Goal: Task Accomplishment & Management: Manage account settings

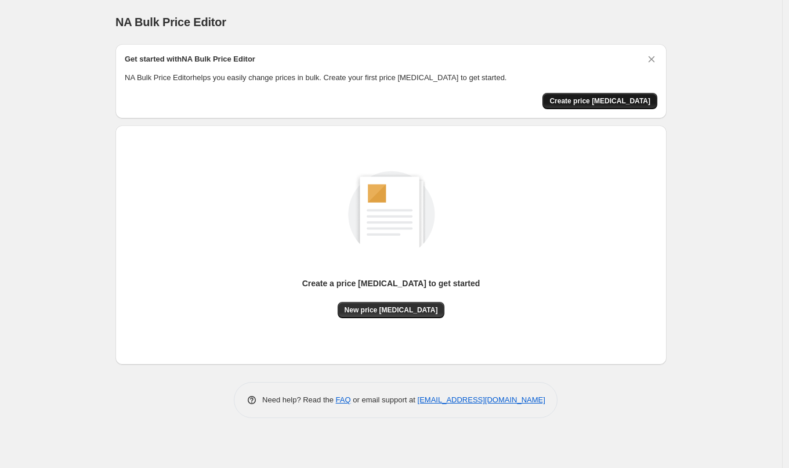
click at [600, 101] on span "Create price [MEDICAL_DATA]" at bounding box center [600, 100] width 101 height 9
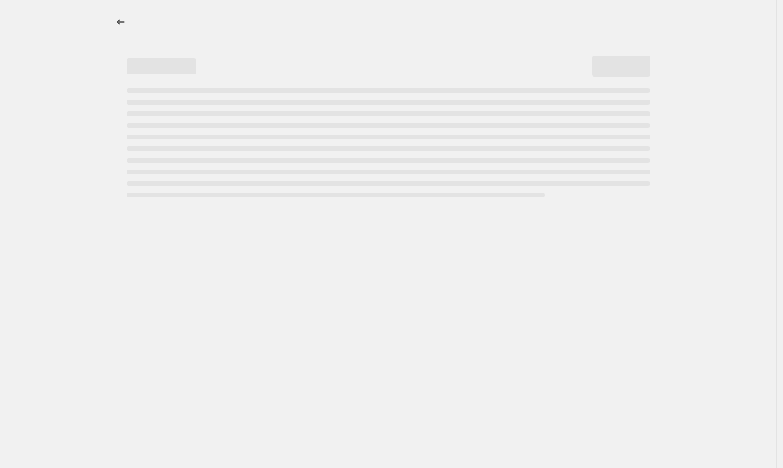
select select "percentage"
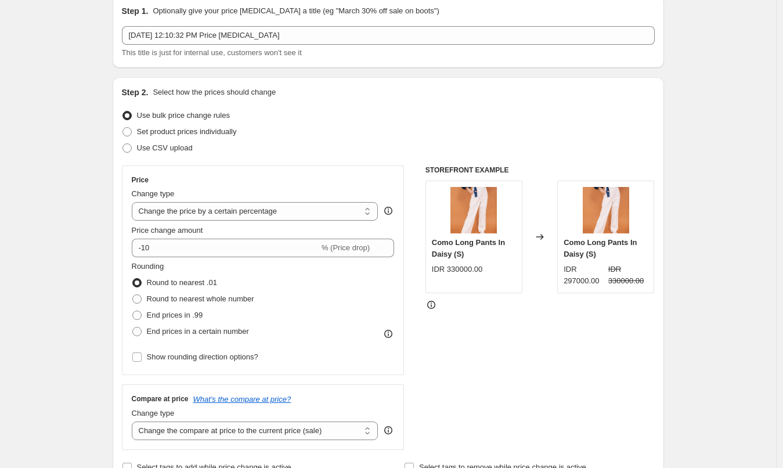
scroll to position [49, 0]
click at [232, 210] on select "Change the price to a certain amount Change the price by a certain amount Chang…" at bounding box center [255, 210] width 247 height 19
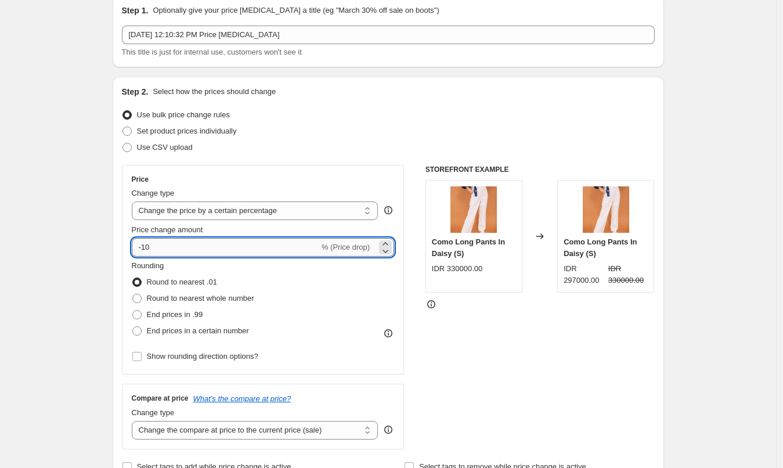
click at [228, 250] on input "-10" at bounding box center [225, 247] width 187 height 19
click at [388, 241] on icon at bounding box center [386, 244] width 12 height 12
click at [387, 242] on icon at bounding box center [386, 244] width 12 height 12
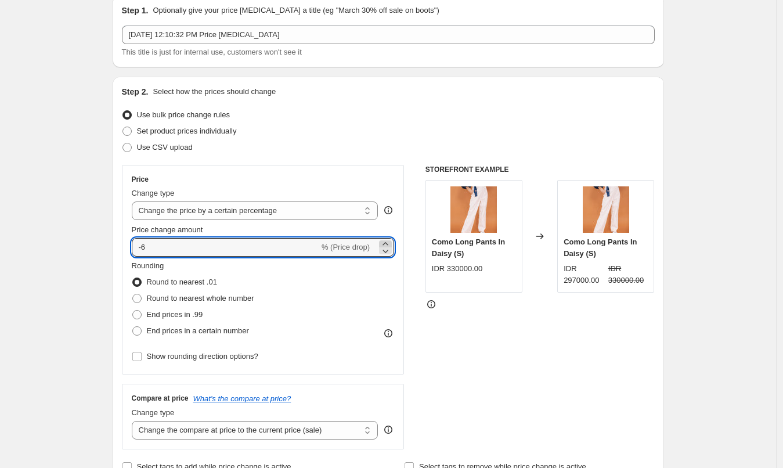
click at [387, 242] on icon at bounding box center [386, 244] width 12 height 12
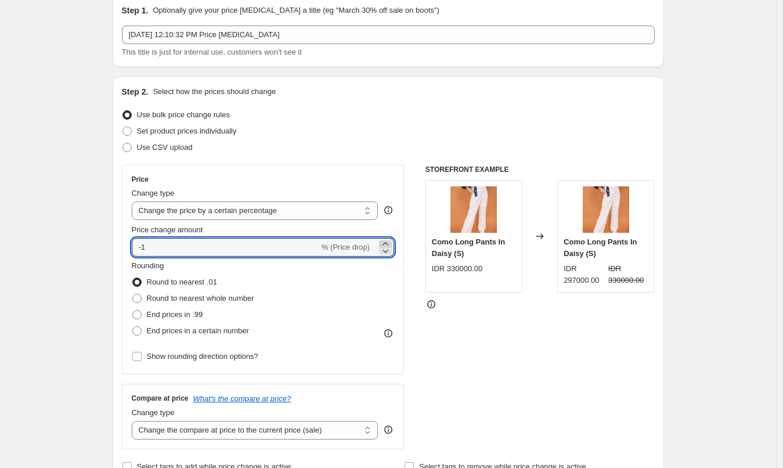
click at [387, 242] on icon at bounding box center [386, 244] width 12 height 12
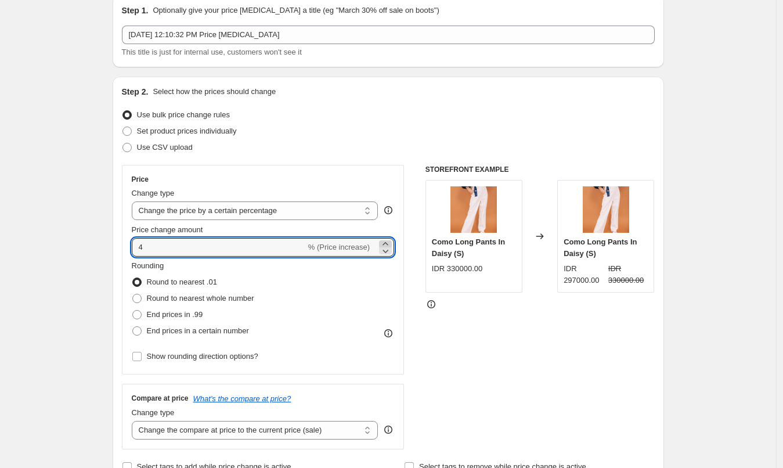
click at [387, 242] on icon at bounding box center [386, 244] width 12 height 12
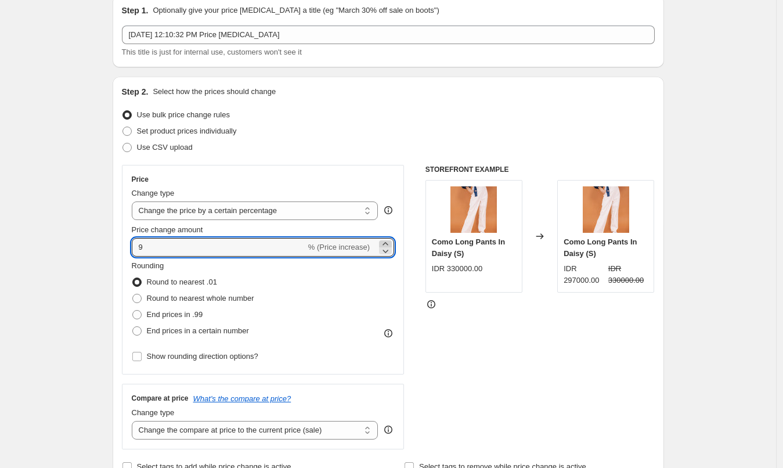
click at [387, 242] on icon at bounding box center [386, 244] width 12 height 12
click at [384, 243] on icon at bounding box center [386, 244] width 12 height 12
type input "11"
type input "11.1111111111111"
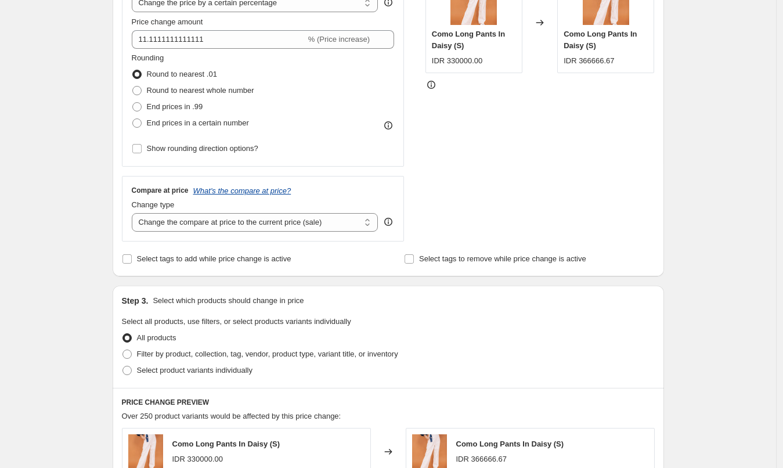
scroll to position [317, 0]
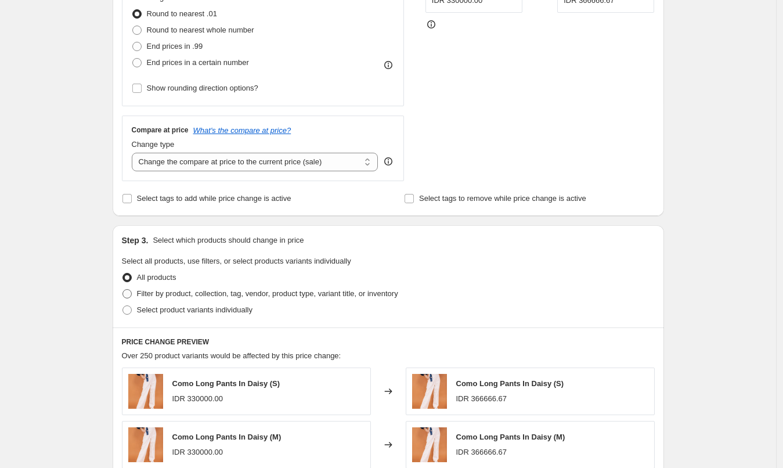
click at [185, 293] on span "Filter by product, collection, tag, vendor, product type, variant title, or inv…" at bounding box center [267, 293] width 261 height 9
click at [123, 290] on input "Filter by product, collection, tag, vendor, product type, variant title, or inv…" at bounding box center [122, 289] width 1 height 1
radio input "true"
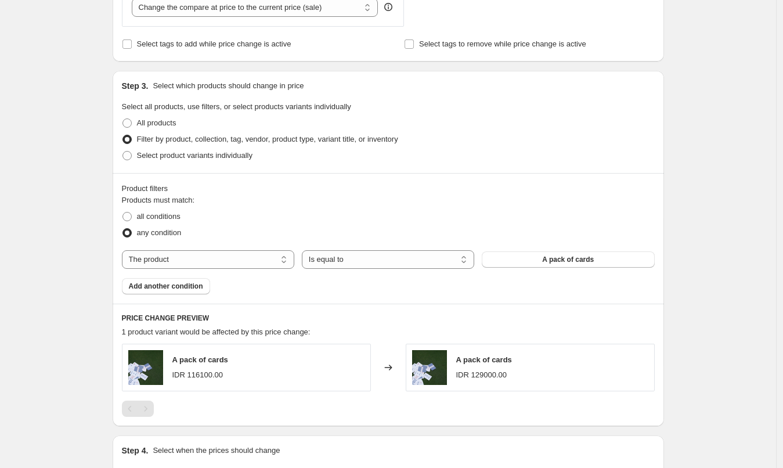
scroll to position [463, 0]
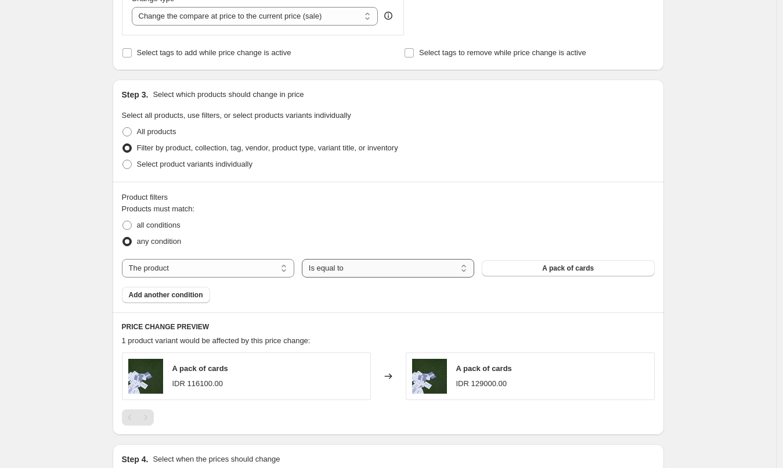
click at [341, 271] on select "Is equal to Is not equal to" at bounding box center [388, 268] width 172 height 19
click at [245, 270] on select "The product The product's collection The product's tag The product's vendor The…" at bounding box center [208, 268] width 172 height 19
select select "tag"
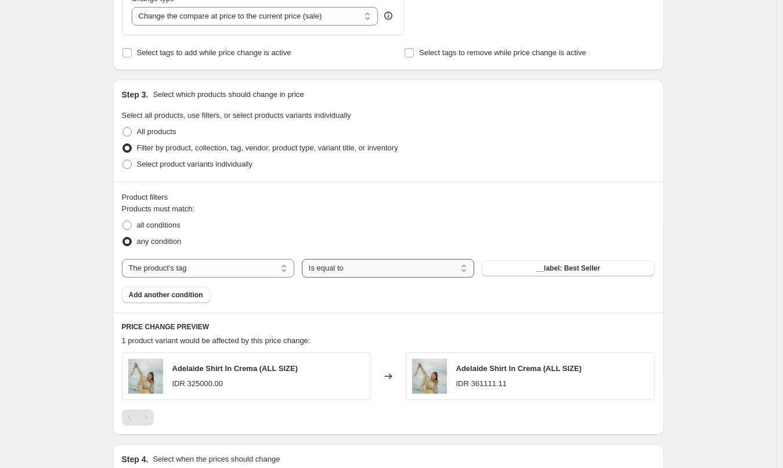
click at [351, 269] on select "Is equal to Is not equal to" at bounding box center [388, 268] width 172 height 19
select select "not_equal"
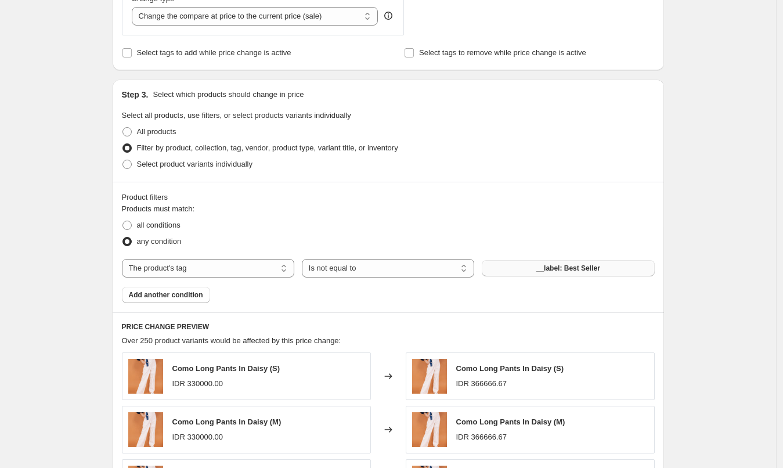
click at [529, 269] on button "__label: Best Seller" at bounding box center [568, 268] width 172 height 16
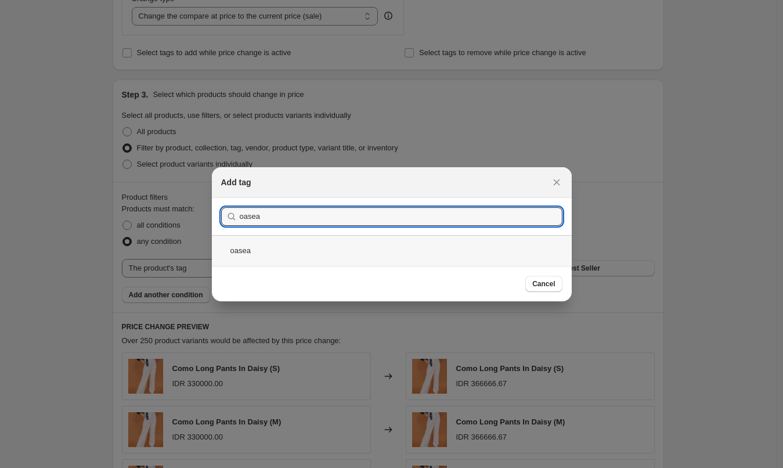
type input "oasea"
click at [368, 257] on div "oasea" at bounding box center [392, 250] width 360 height 31
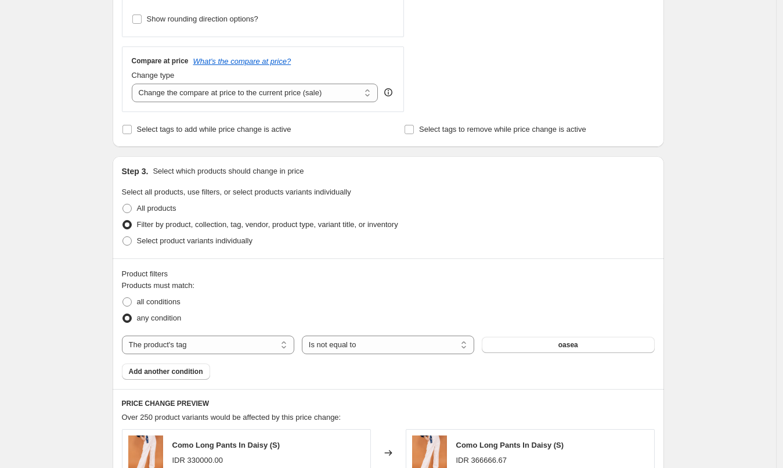
scroll to position [823, 0]
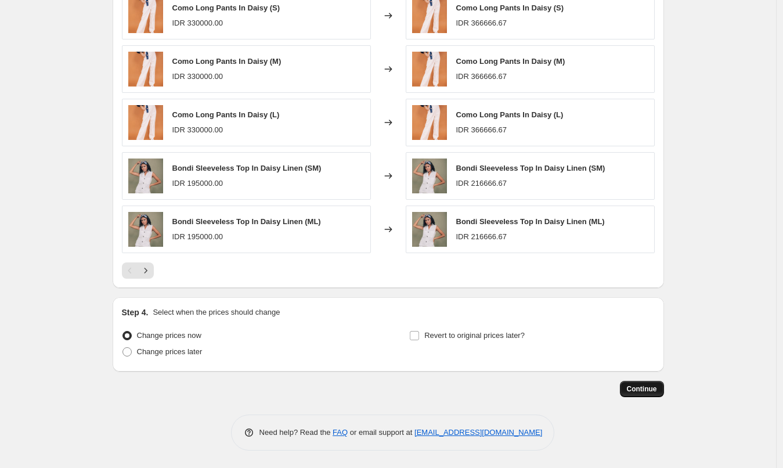
click at [648, 390] on span "Continue" at bounding box center [642, 388] width 30 height 9
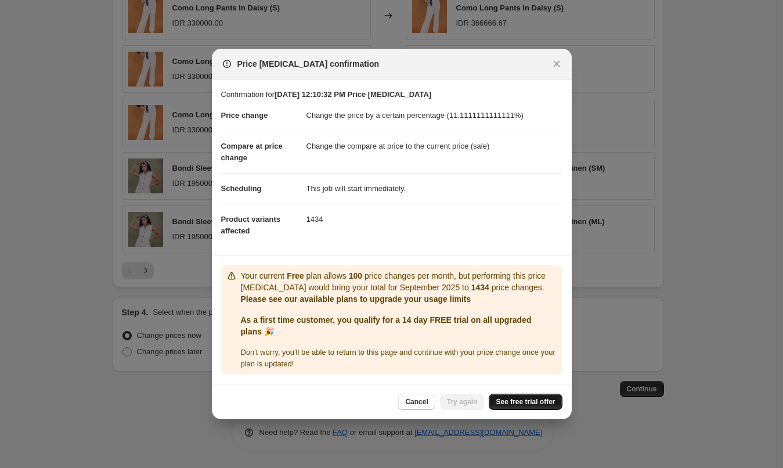
click at [542, 399] on span "See free trial offer" at bounding box center [525, 401] width 59 height 9
drag, startPoint x: 360, startPoint y: 401, endPoint x: 443, endPoint y: 403, distance: 83.1
click at [361, 401] on div "Cancel Try again See free trial offer" at bounding box center [391, 402] width 341 height 16
click at [463, 400] on span "Try again" at bounding box center [462, 401] width 31 height 9
click at [455, 399] on span "Try again" at bounding box center [462, 401] width 31 height 9
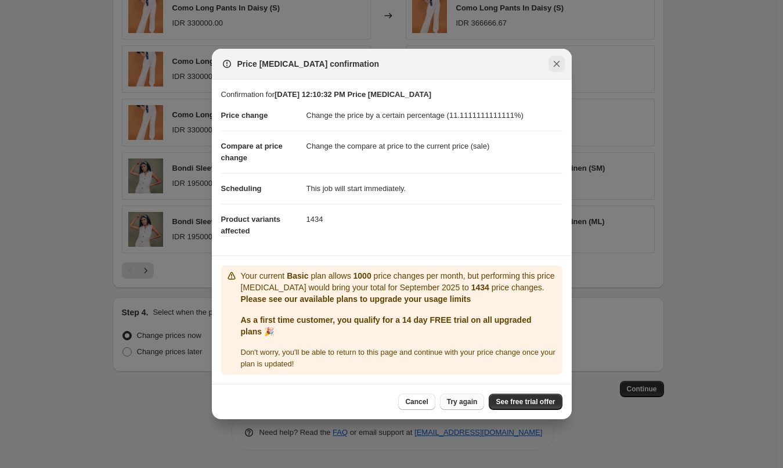
click at [553, 64] on icon "Close" at bounding box center [557, 64] width 12 height 12
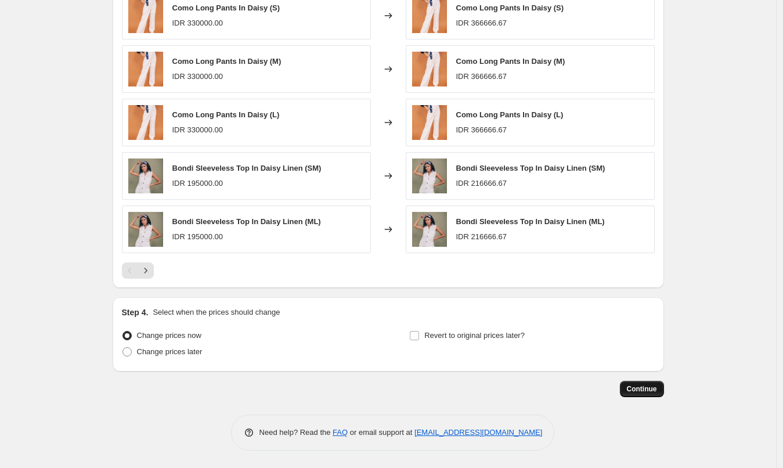
click at [643, 386] on span "Continue" at bounding box center [642, 388] width 30 height 9
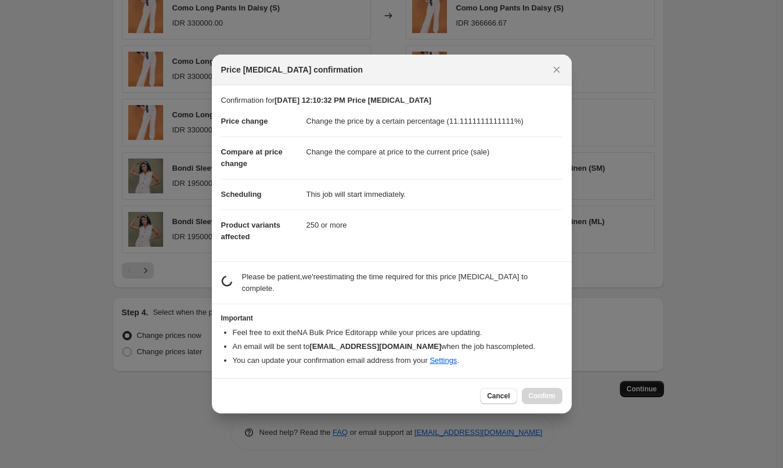
scroll to position [0, 0]
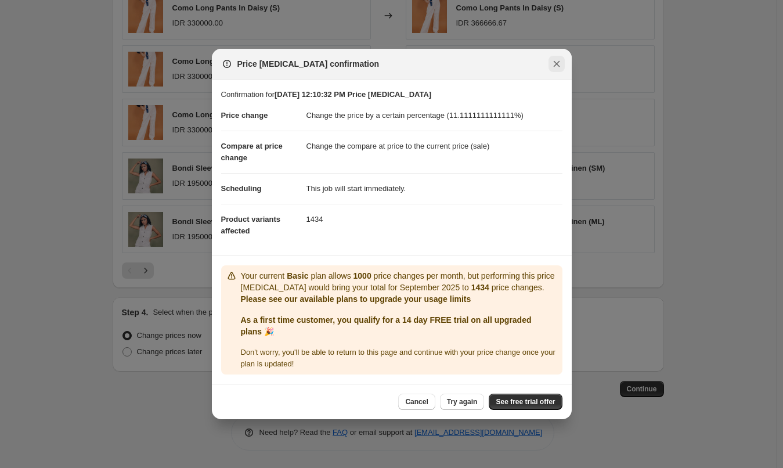
click at [554, 65] on icon "Close" at bounding box center [557, 64] width 12 height 12
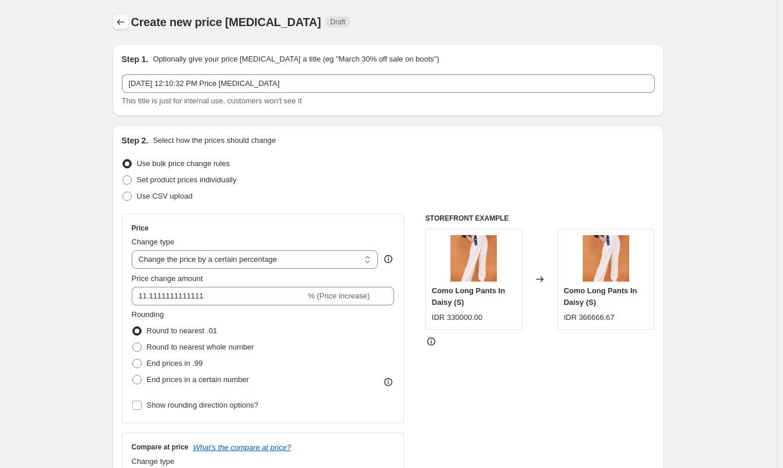
click at [118, 19] on icon "Price change jobs" at bounding box center [121, 22] width 12 height 12
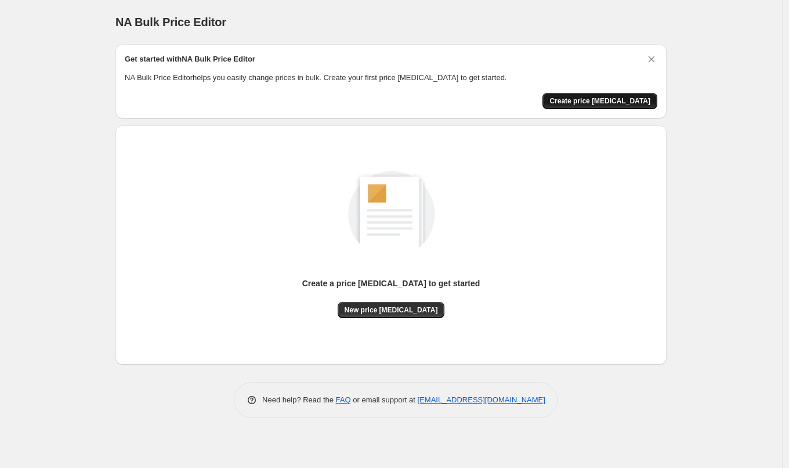
click at [592, 99] on span "Create price change job" at bounding box center [600, 100] width 101 height 9
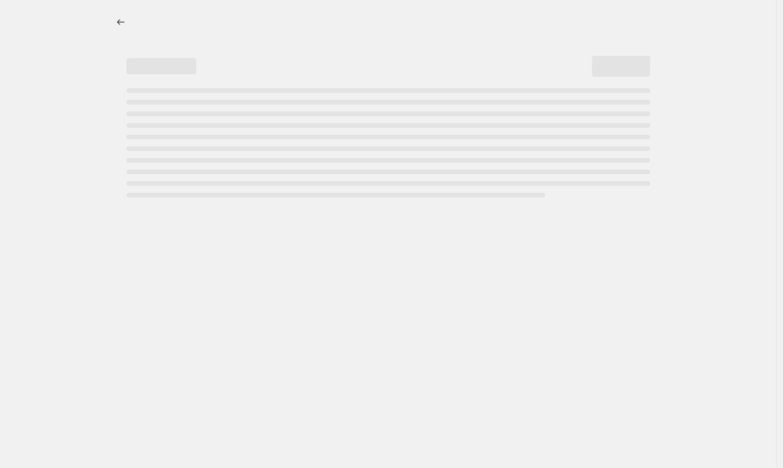
select select "percentage"
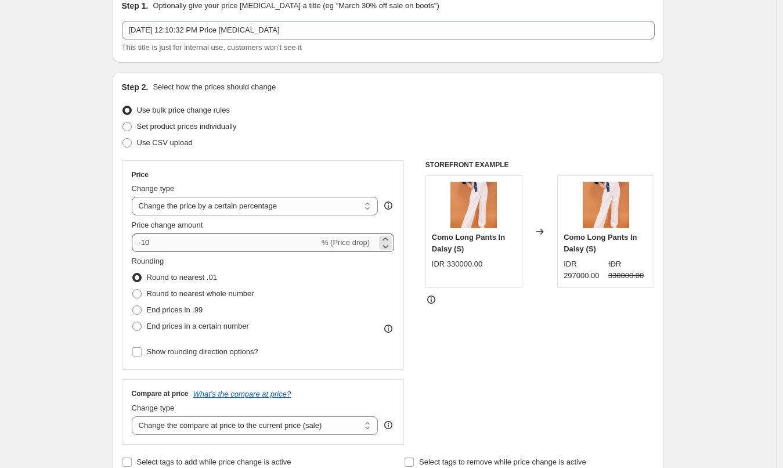
scroll to position [99, 0]
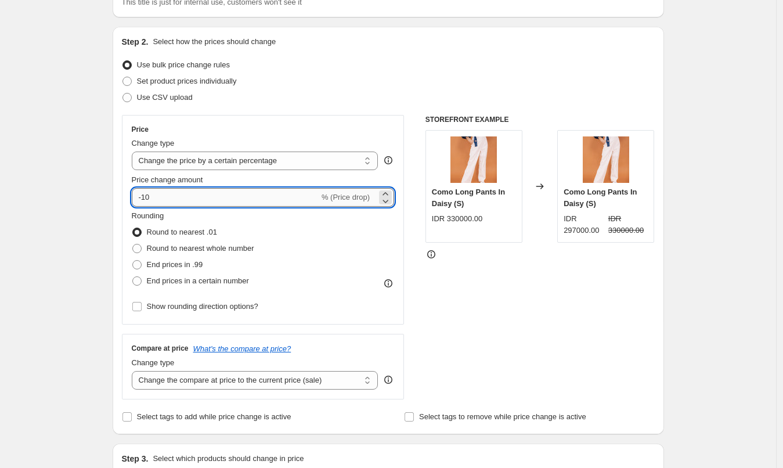
click at [269, 188] on input "-10" at bounding box center [225, 197] width 187 height 19
type input "11"
type input "11.1111111111111"
click at [289, 242] on div "Rounding Round to nearest .01 Round to nearest whole number End prices in .99 E…" at bounding box center [263, 249] width 263 height 79
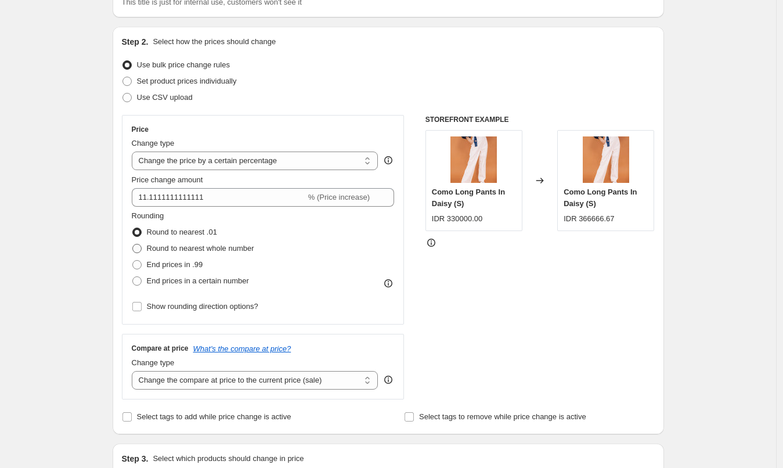
click at [192, 247] on span "Round to nearest whole number" at bounding box center [200, 248] width 107 height 9
click at [133, 244] on input "Round to nearest whole number" at bounding box center [132, 244] width 1 height 1
radio input "true"
click at [176, 266] on span "End prices in .99" at bounding box center [175, 264] width 56 height 9
click at [133, 261] on input "End prices in .99" at bounding box center [132, 260] width 1 height 1
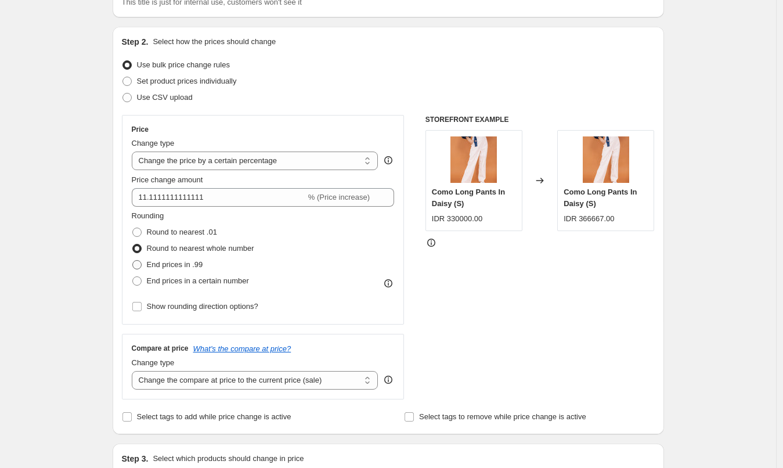
radio input "true"
click at [178, 279] on span "End prices in a certain number" at bounding box center [198, 280] width 102 height 9
click at [133, 277] on input "End prices in a certain number" at bounding box center [132, 276] width 1 height 1
radio input "true"
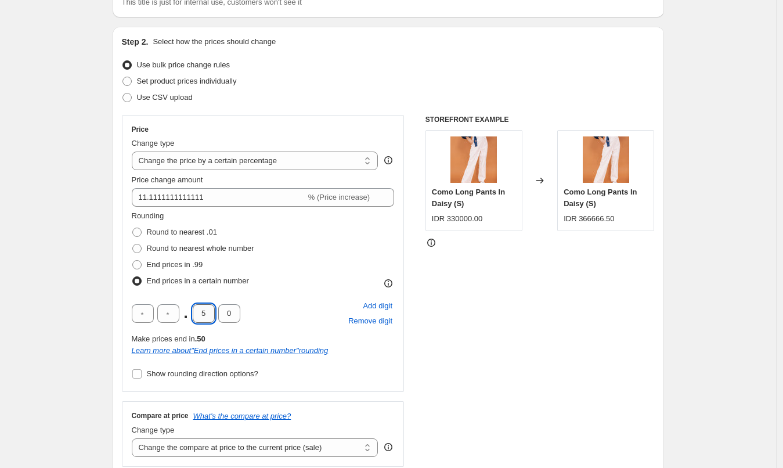
click at [208, 314] on input "5" at bounding box center [204, 313] width 22 height 19
type input "0"
click at [205, 233] on span "Round to nearest .01" at bounding box center [182, 232] width 70 height 9
click at [133, 228] on input "Round to nearest .01" at bounding box center [132, 228] width 1 height 1
radio input "true"
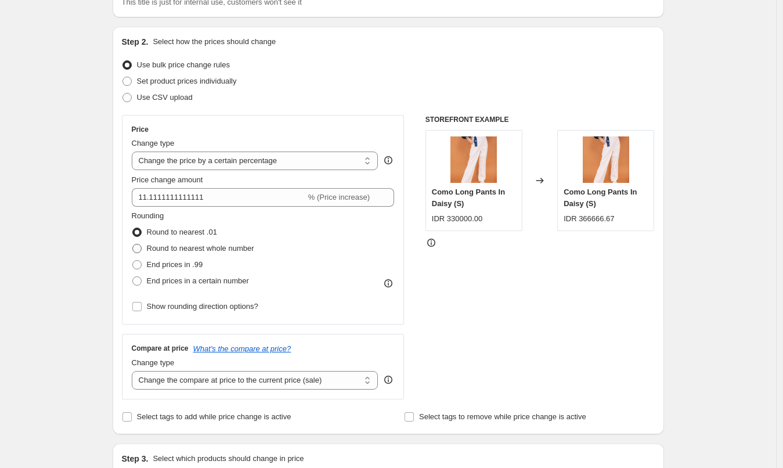
click at [200, 248] on span "Round to nearest whole number" at bounding box center [200, 248] width 107 height 9
click at [133, 244] on input "Round to nearest whole number" at bounding box center [132, 244] width 1 height 1
radio input "true"
click at [194, 233] on span "Round to nearest .01" at bounding box center [182, 232] width 70 height 9
click at [133, 228] on input "Round to nearest .01" at bounding box center [132, 228] width 1 height 1
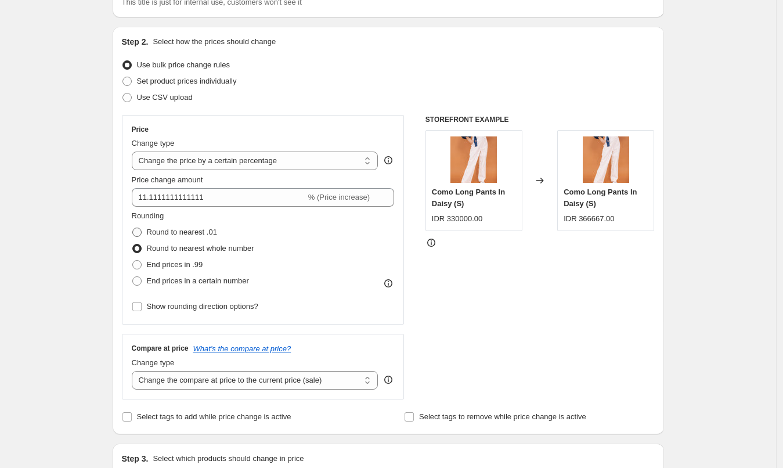
radio input "true"
click at [192, 250] on span "Round to nearest whole number" at bounding box center [200, 248] width 107 height 9
click at [133, 244] on input "Round to nearest whole number" at bounding box center [132, 244] width 1 height 1
radio input "true"
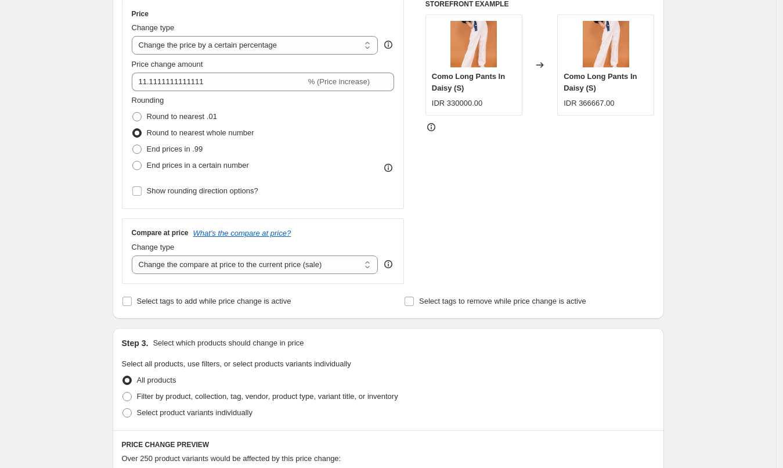
scroll to position [220, 0]
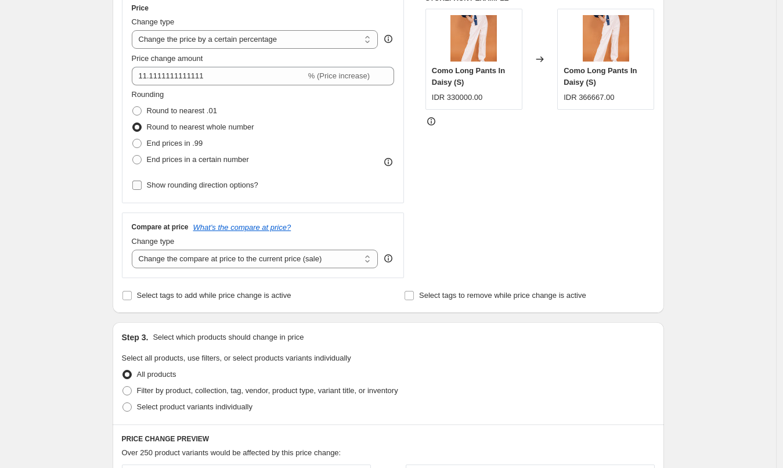
click at [218, 189] on span "Show rounding direction options?" at bounding box center [202, 185] width 111 height 9
click at [142, 189] on input "Show rounding direction options?" at bounding box center [136, 185] width 9 height 9
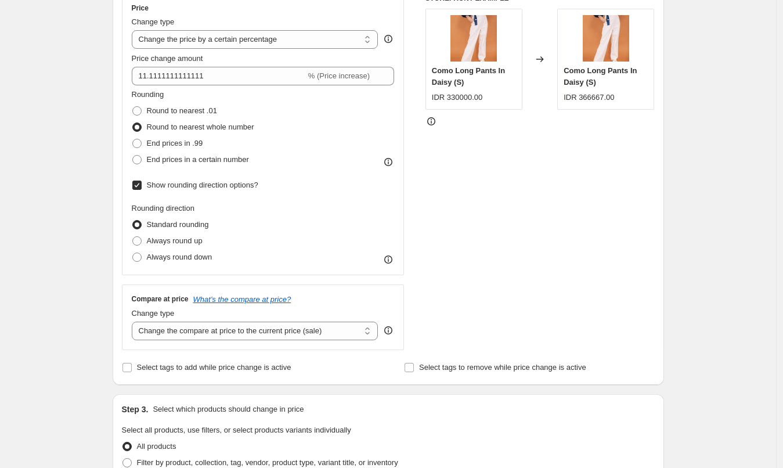
click at [199, 189] on span "Show rounding direction options?" at bounding box center [202, 185] width 111 height 9
click at [142, 189] on input "Show rounding direction options?" at bounding box center [136, 185] width 9 height 9
checkbox input "false"
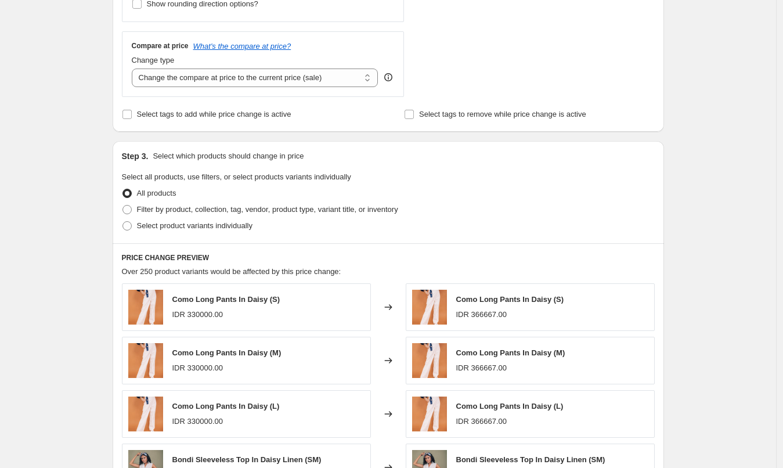
scroll to position [456, 0]
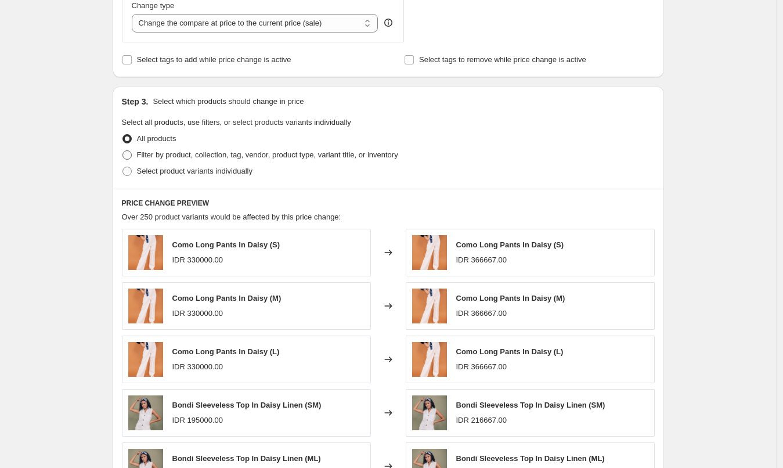
click at [199, 152] on span "Filter by product, collection, tag, vendor, product type, variant title, or inv…" at bounding box center [267, 154] width 261 height 9
click at [123, 151] on input "Filter by product, collection, tag, vendor, product type, variant title, or inv…" at bounding box center [122, 150] width 1 height 1
radio input "true"
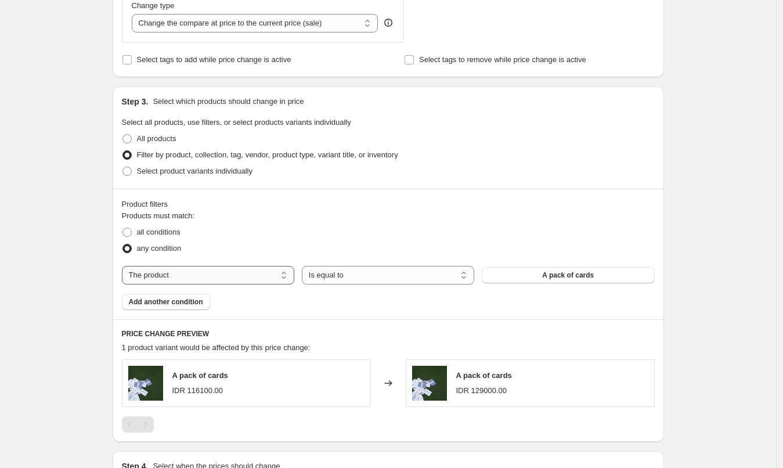
click at [253, 271] on select "The product The product's collection The product's tag The product's vendor The…" at bounding box center [208, 275] width 172 height 19
select select "tag"
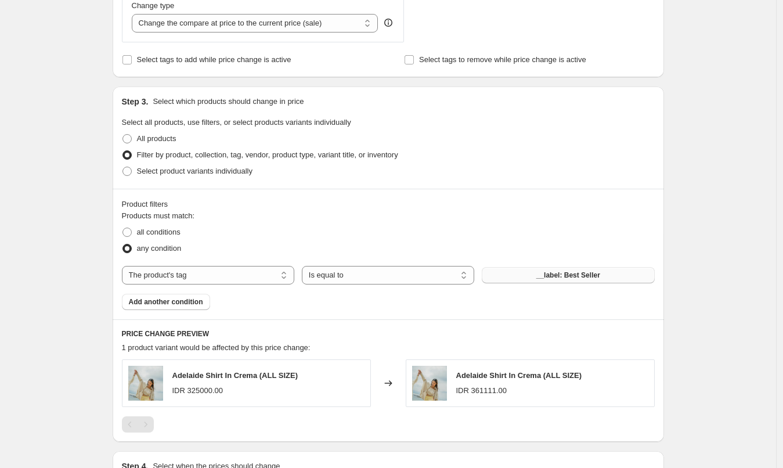
click at [576, 280] on button "__label: Best Seller" at bounding box center [568, 275] width 172 height 16
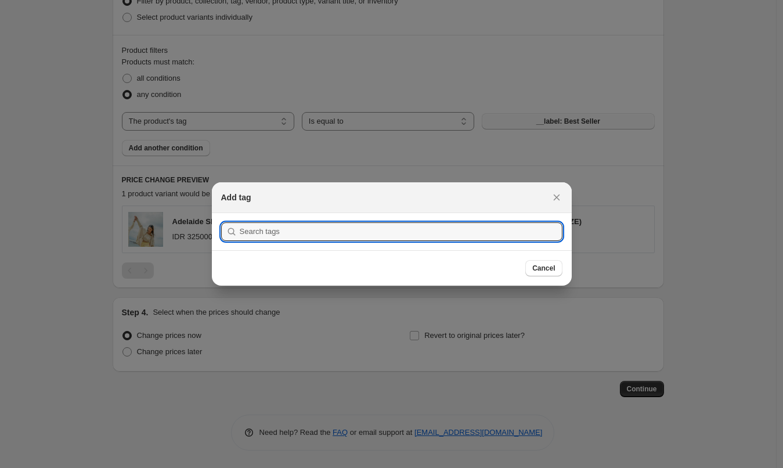
scroll to position [0, 0]
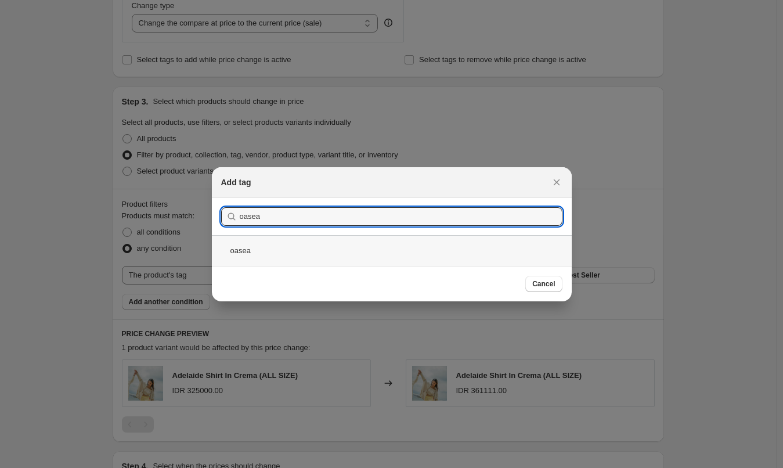
type input "oasea"
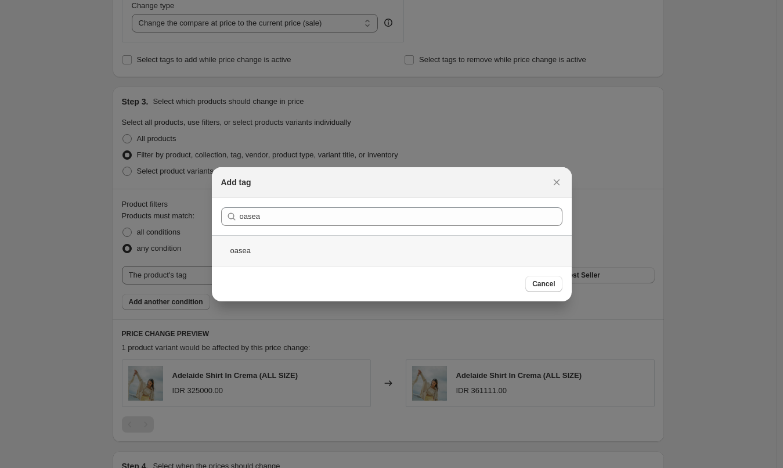
click at [316, 247] on div "oasea" at bounding box center [392, 250] width 360 height 31
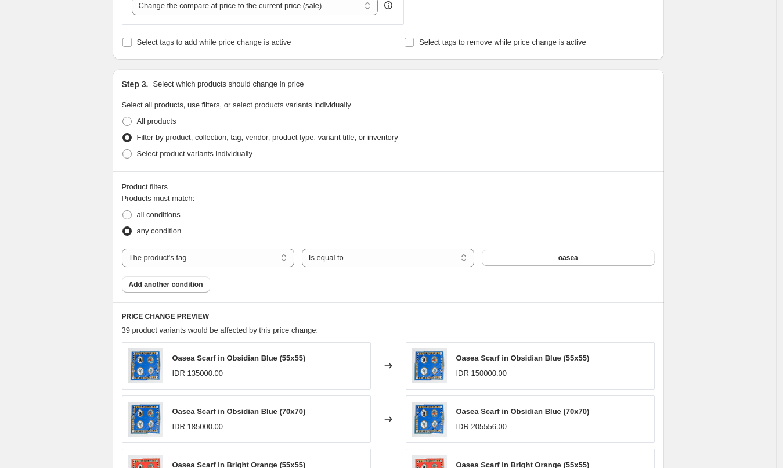
scroll to position [461, 0]
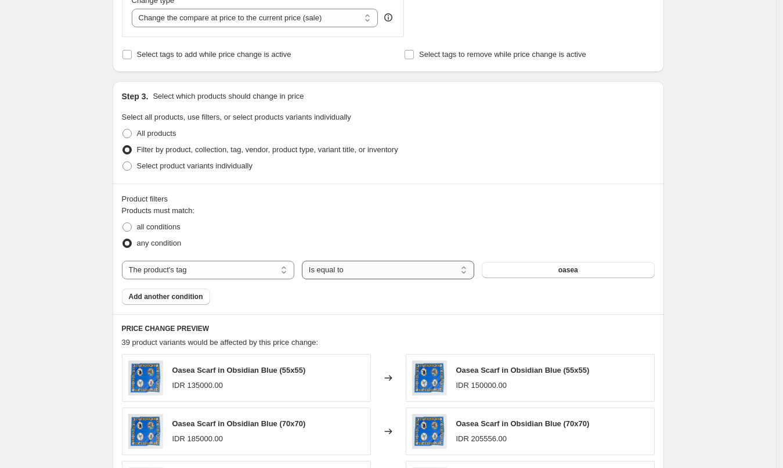
click at [369, 270] on select "Is equal to Is not equal to" at bounding box center [388, 270] width 172 height 19
select select "not_equal"
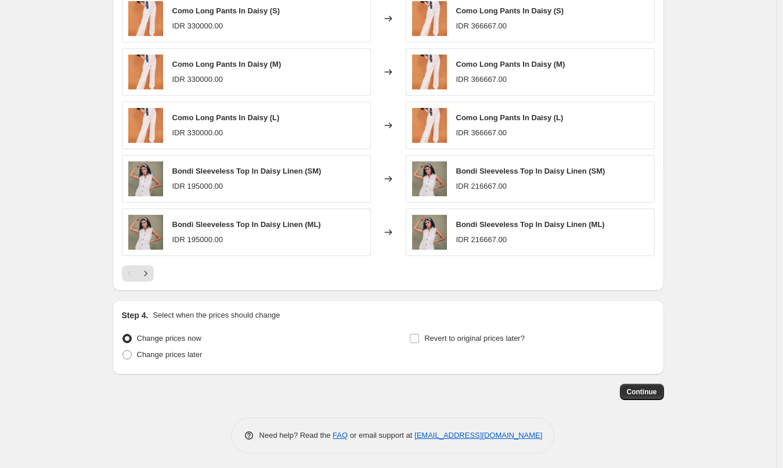
scroll to position [823, 0]
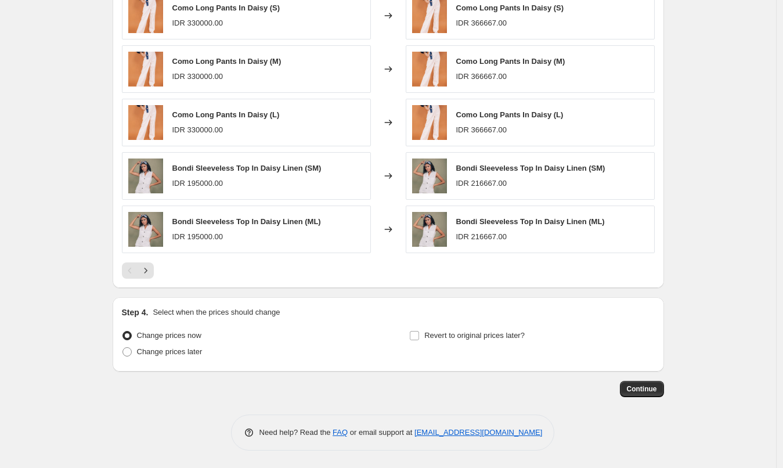
click at [303, 347] on div "Change prices later" at bounding box center [244, 352] width 245 height 16
click at [652, 391] on span "Continue" at bounding box center [642, 388] width 30 height 9
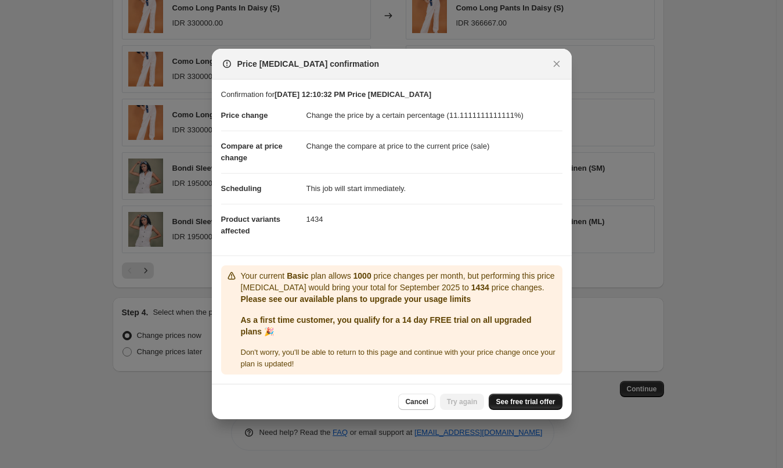
click at [516, 398] on span "See free trial offer" at bounding box center [525, 401] width 59 height 9
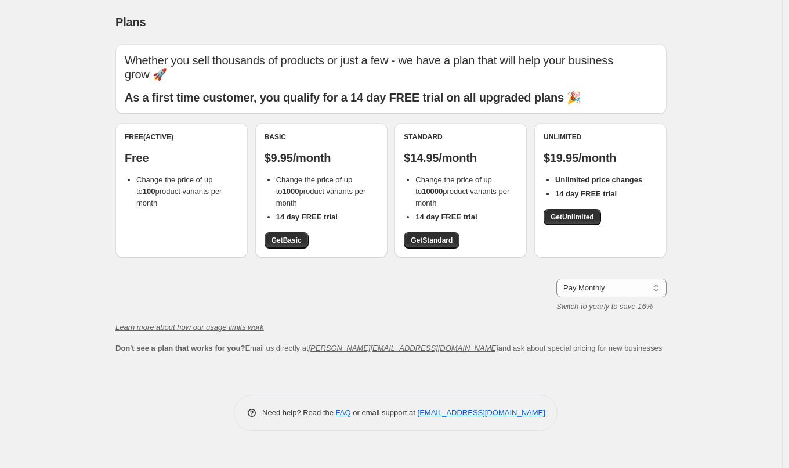
click at [190, 214] on div "Free (Active) Free Change the price of up to 100 product variants per month" at bounding box center [182, 190] width 132 height 135
click at [330, 75] on div "Whether you sell thousands of products or just a few - we have a plan that will…" at bounding box center [391, 78] width 533 height 51
click at [626, 279] on select "Pay Monthly Pay Yearly (Save 16%)" at bounding box center [612, 288] width 110 height 19
click at [557, 279] on select "Pay Monthly Pay Yearly (Save 16%)" at bounding box center [612, 288] width 110 height 19
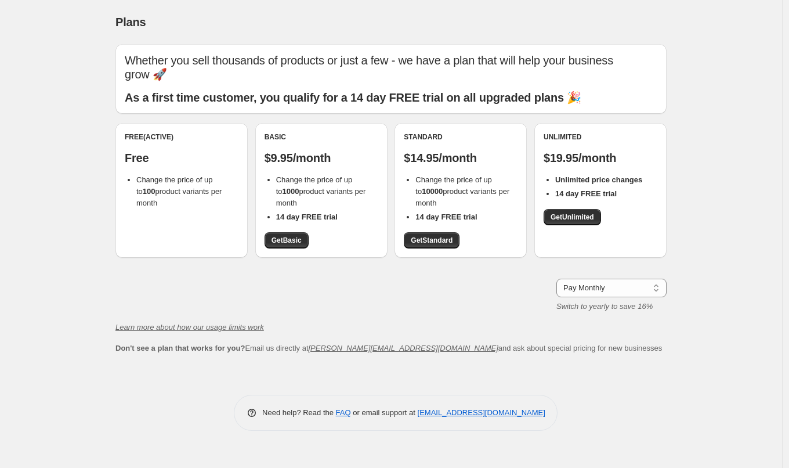
click at [401, 291] on div "Pay Monthly Pay Yearly (Save 16%) Pay Monthly Switch to yearly to save 16%" at bounding box center [391, 296] width 551 height 34
click at [302, 236] on span "Get Basic" at bounding box center [287, 240] width 30 height 9
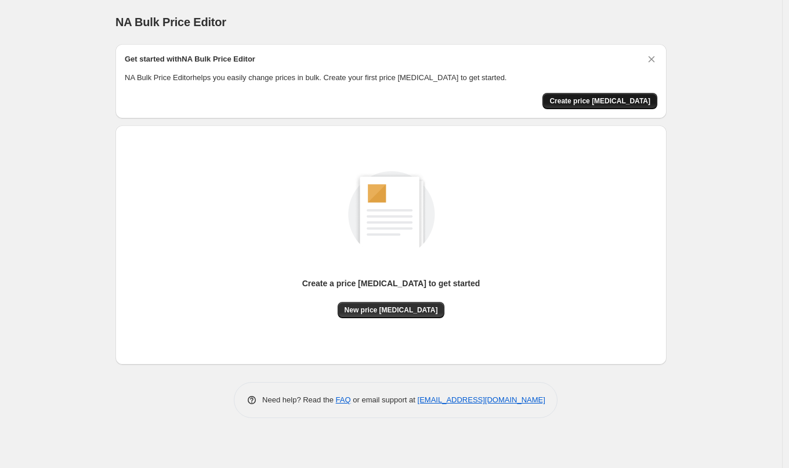
click at [611, 100] on span "Create price [MEDICAL_DATA]" at bounding box center [600, 100] width 101 height 9
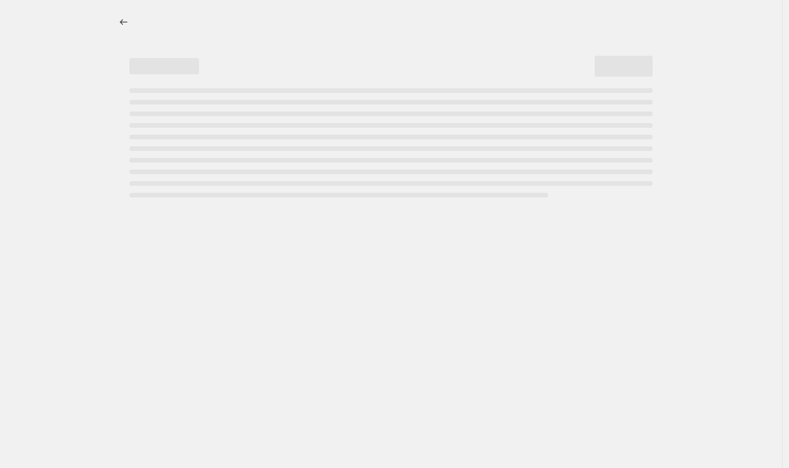
select select "percentage"
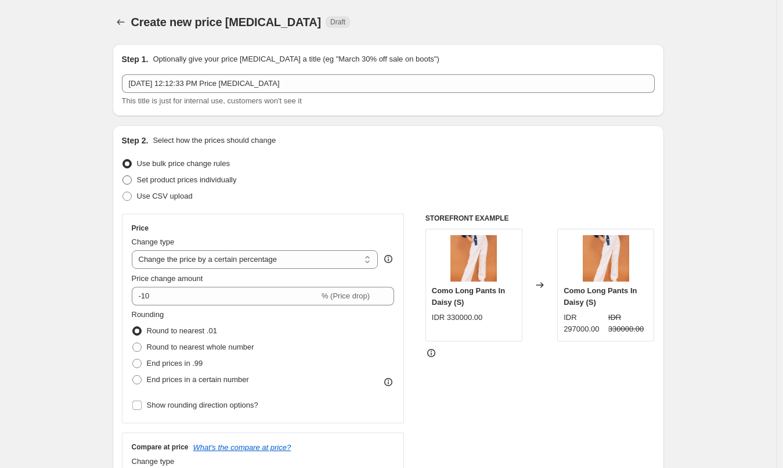
click at [199, 177] on span "Set product prices individually" at bounding box center [187, 179] width 100 height 9
click at [123, 176] on input "Set product prices individually" at bounding box center [122, 175] width 1 height 1
radio input "true"
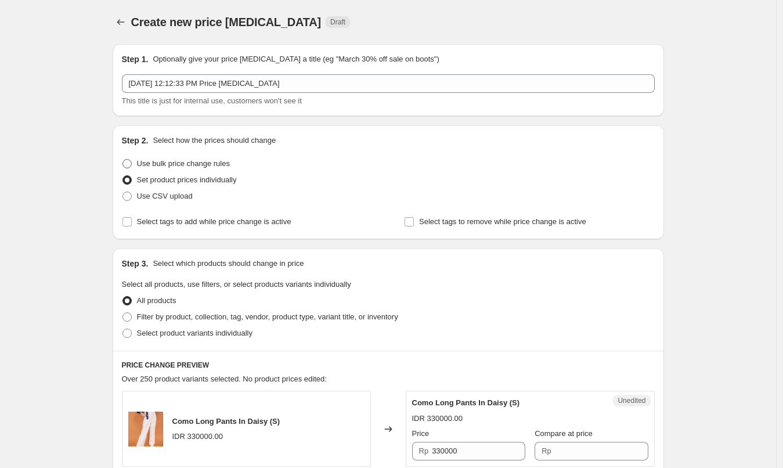
click at [197, 163] on span "Use bulk price change rules" at bounding box center [183, 163] width 93 height 9
click at [123, 160] on input "Use bulk price change rules" at bounding box center [122, 159] width 1 height 1
radio input "true"
select select "percentage"
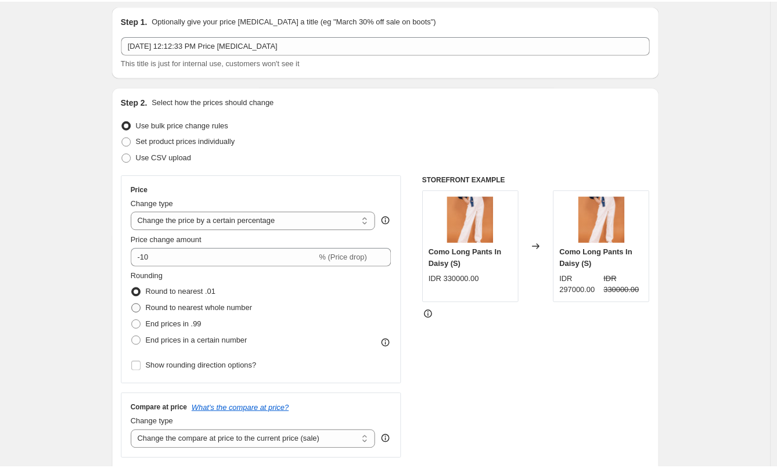
scroll to position [100, 0]
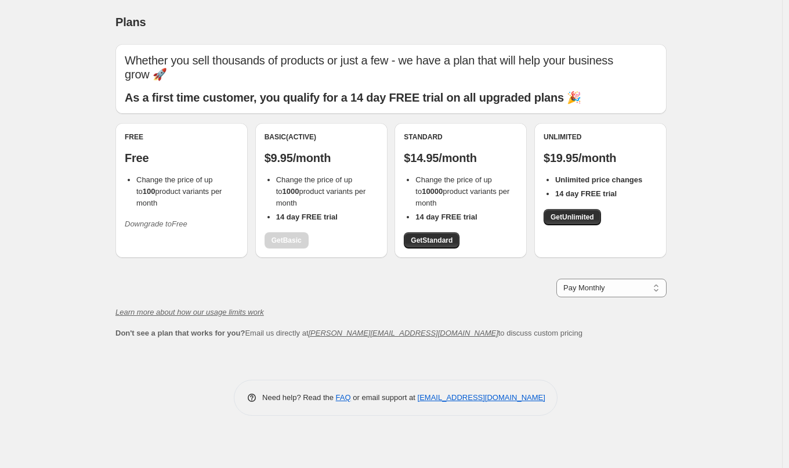
click at [291, 228] on div "Basic (Active) $9.95/month Change the price of up to 1000 product variants per …" at bounding box center [322, 190] width 114 height 116
click at [430, 236] on span "Get Standard" at bounding box center [432, 240] width 42 height 9
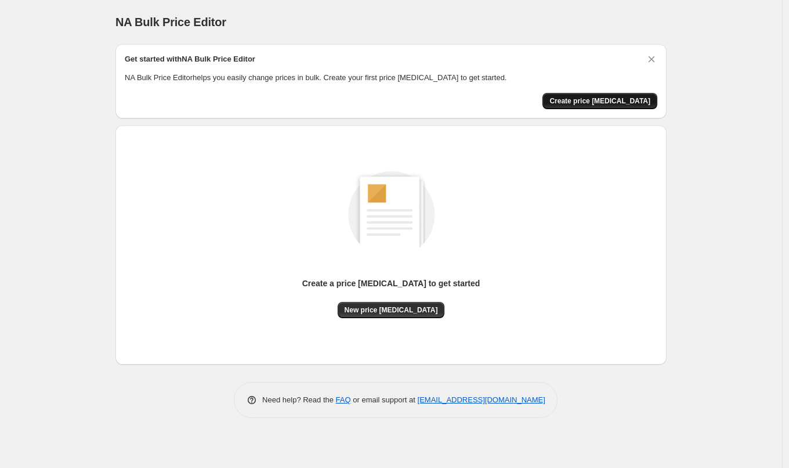
click at [616, 96] on span "Create price [MEDICAL_DATA]" at bounding box center [600, 100] width 101 height 9
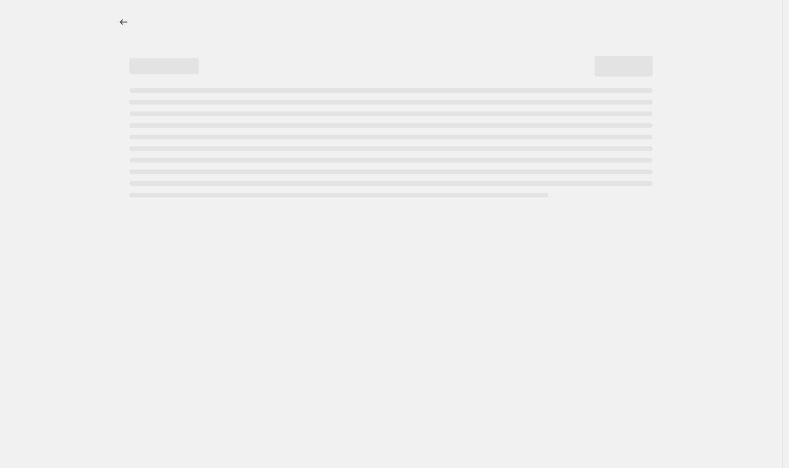
select select "percentage"
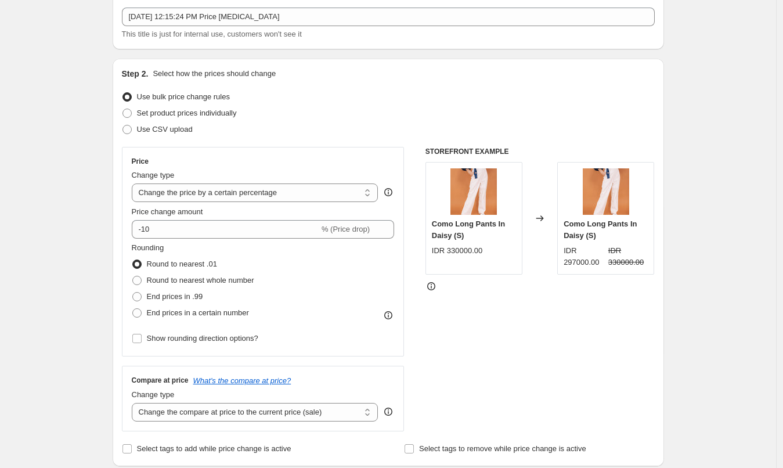
scroll to position [109, 0]
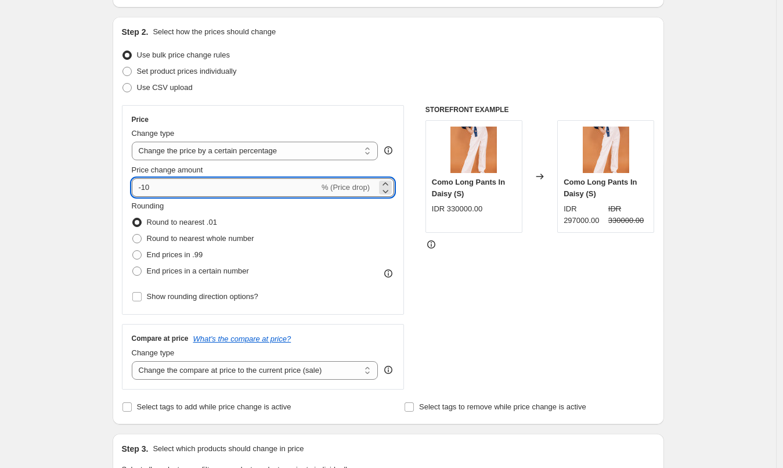
click at [229, 189] on input "-10" at bounding box center [225, 187] width 187 height 19
type input "11"
type input "11.111111111111"
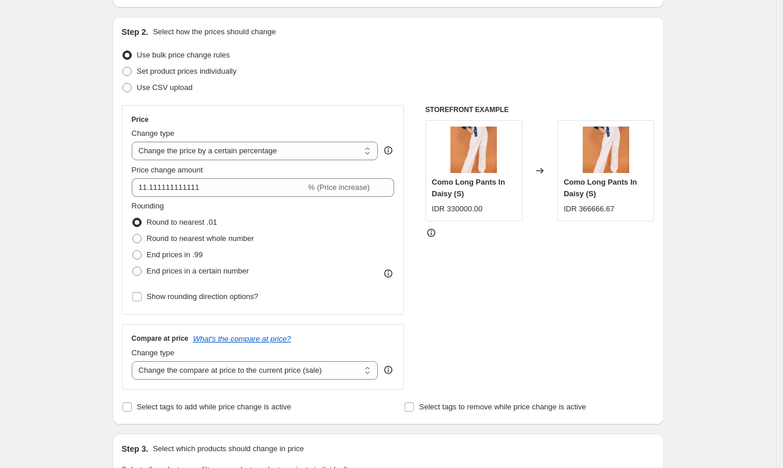
click at [43, 240] on div "Create new price change job. This page is ready Create new price change job Dra…" at bounding box center [388, 471] width 776 height 1160
click at [200, 237] on span "Round to nearest whole number" at bounding box center [200, 238] width 107 height 9
click at [133, 235] on input "Round to nearest whole number" at bounding box center [132, 234] width 1 height 1
radio input "true"
click at [196, 219] on span "Round to nearest .01" at bounding box center [182, 222] width 70 height 9
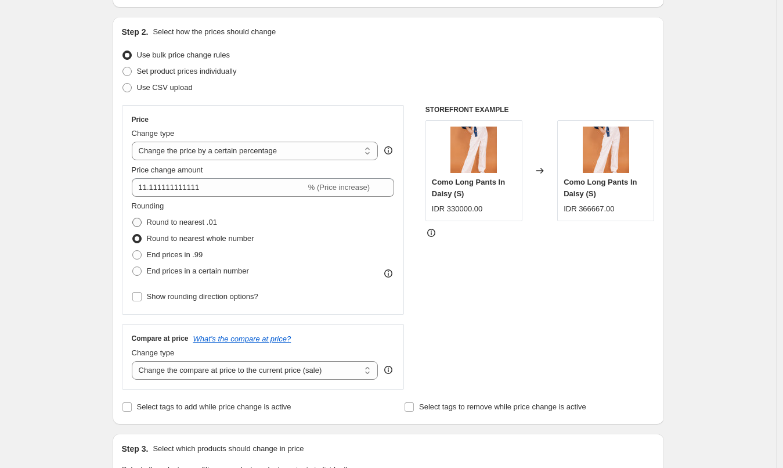
click at [133, 218] on input "Round to nearest .01" at bounding box center [132, 218] width 1 height 1
radio input "true"
click at [193, 239] on span "Round to nearest whole number" at bounding box center [200, 238] width 107 height 9
click at [133, 235] on input "Round to nearest whole number" at bounding box center [132, 234] width 1 height 1
radio input "true"
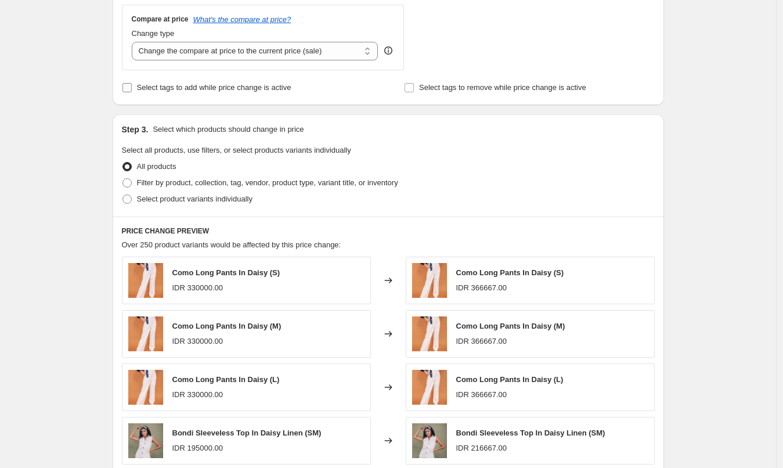
scroll to position [440, 0]
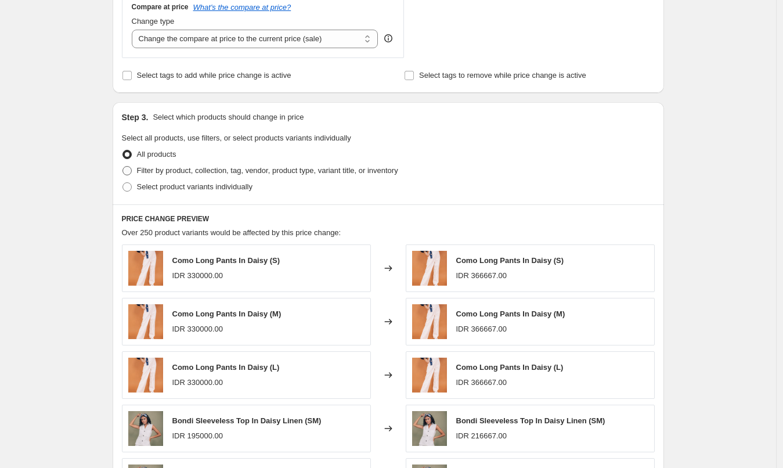
click at [209, 172] on span "Filter by product, collection, tag, vendor, product type, variant title, or inv…" at bounding box center [267, 170] width 261 height 9
click at [123, 167] on input "Filter by product, collection, tag, vendor, product type, variant title, or inv…" at bounding box center [122, 166] width 1 height 1
radio input "true"
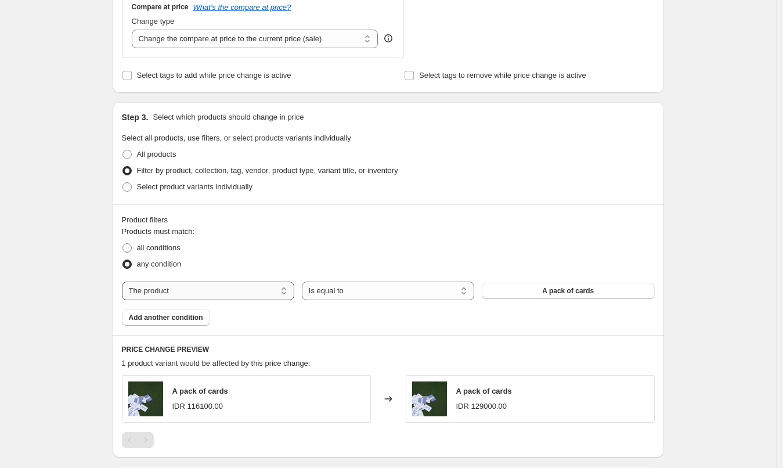
click at [240, 288] on select "The product The product's collection The product's tag The product's vendor The…" at bounding box center [208, 291] width 172 height 19
click at [432, 292] on select "Is equal to Is not equal to" at bounding box center [388, 291] width 172 height 19
select select "not_equal"
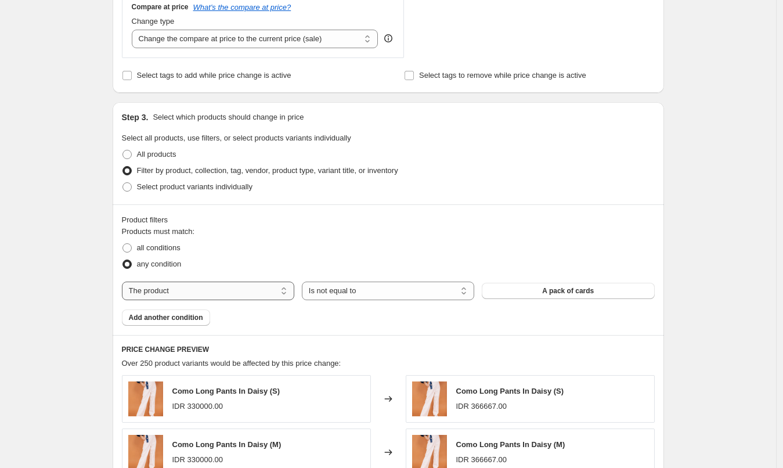
click at [247, 294] on select "The product The product's collection The product's tag The product's vendor The…" at bounding box center [208, 291] width 172 height 19
select select "tag"
click at [538, 292] on button "__label: Best Seller" at bounding box center [568, 291] width 172 height 16
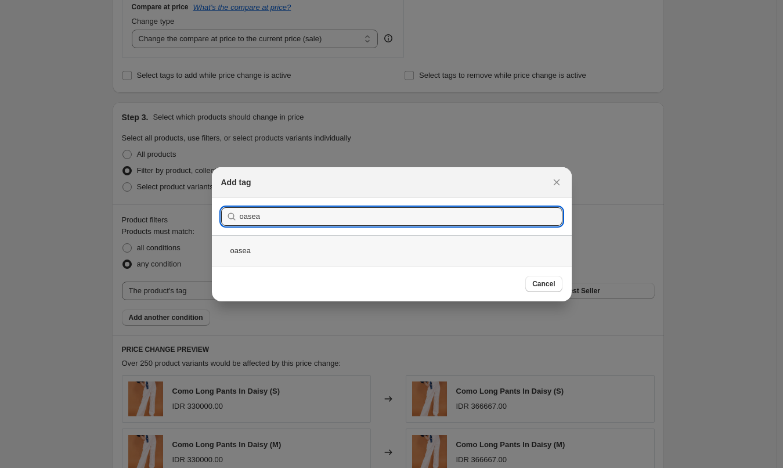
type input "oasea"
click at [270, 250] on div "oasea" at bounding box center [392, 250] width 360 height 31
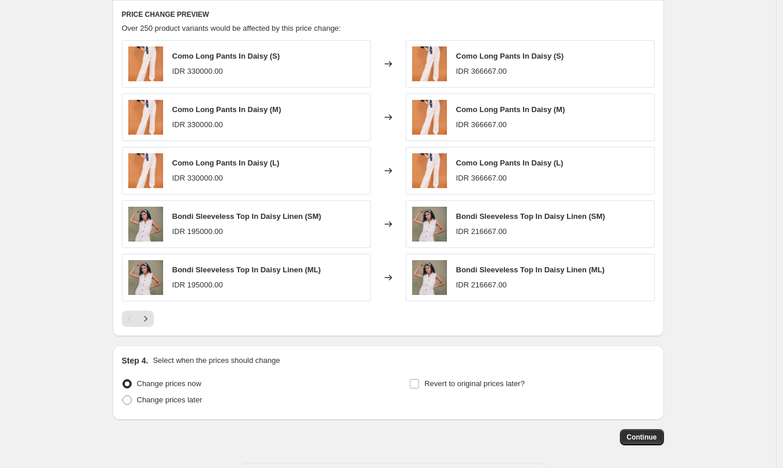
scroll to position [823, 0]
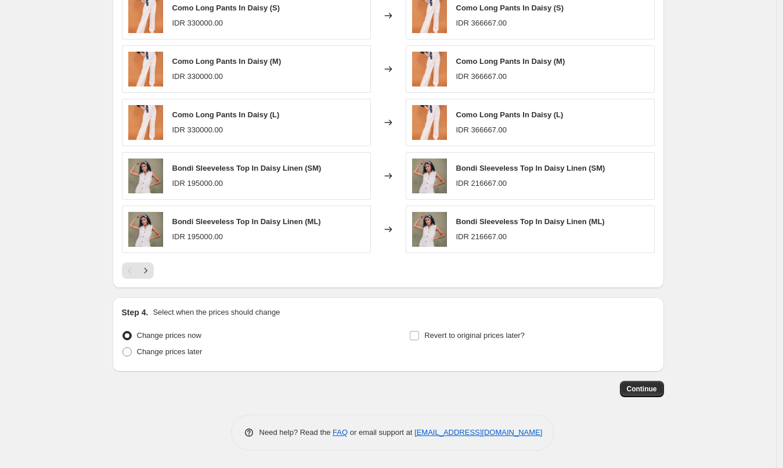
click at [657, 389] on span "Continue" at bounding box center [642, 388] width 30 height 9
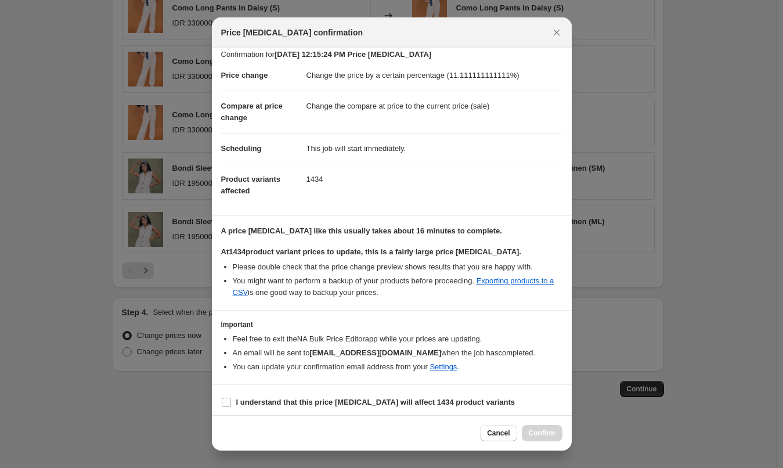
scroll to position [13, 0]
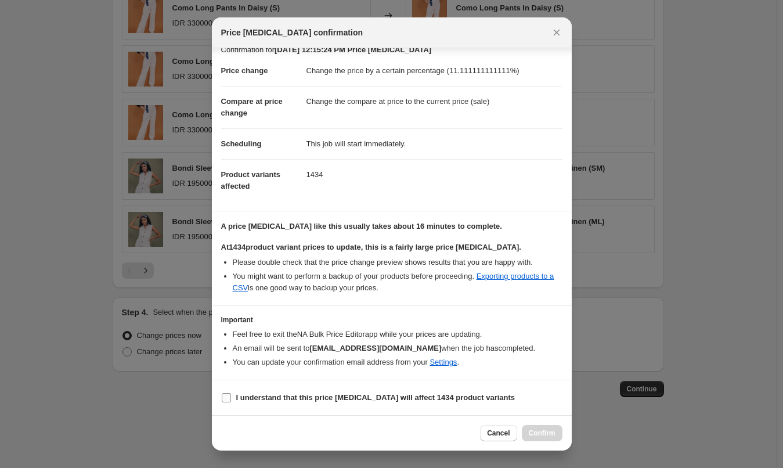
click at [221, 401] on span ":r20:" at bounding box center [226, 397] width 10 height 10
click at [222, 401] on input "I understand that this price change job will affect 1434 product variants" at bounding box center [226, 397] width 9 height 9
checkbox input "true"
click at [536, 434] on span "Confirm" at bounding box center [542, 432] width 27 height 9
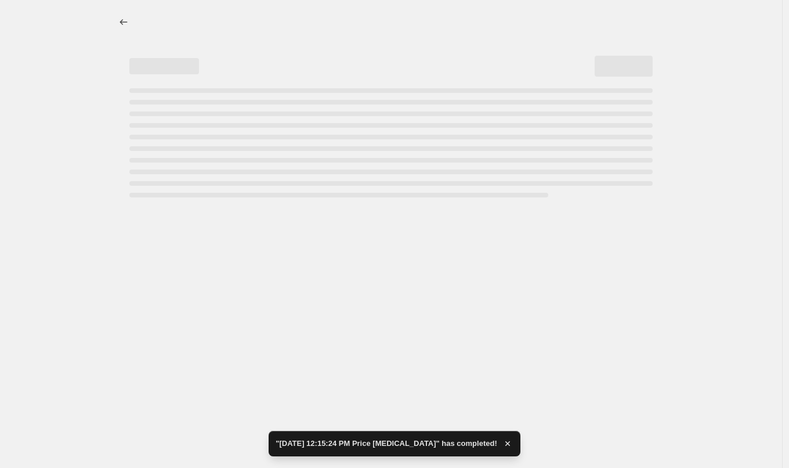
select select "percentage"
select select "tag"
select select "not_equal"
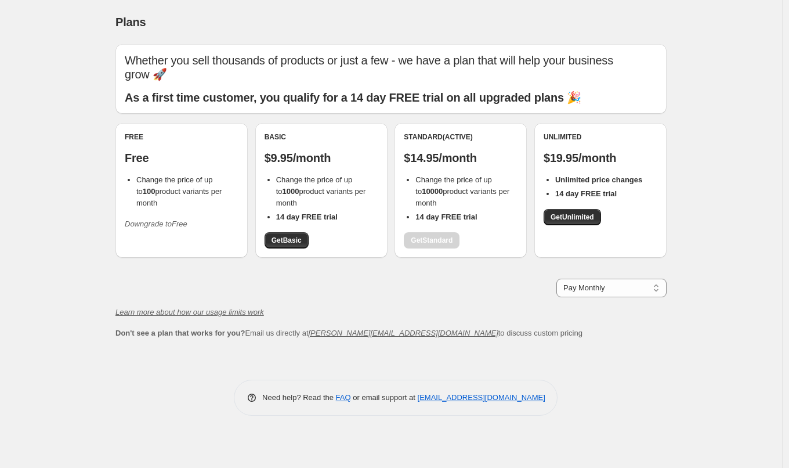
click at [169, 218] on span "Downgrade to Free" at bounding box center [156, 224] width 63 height 12
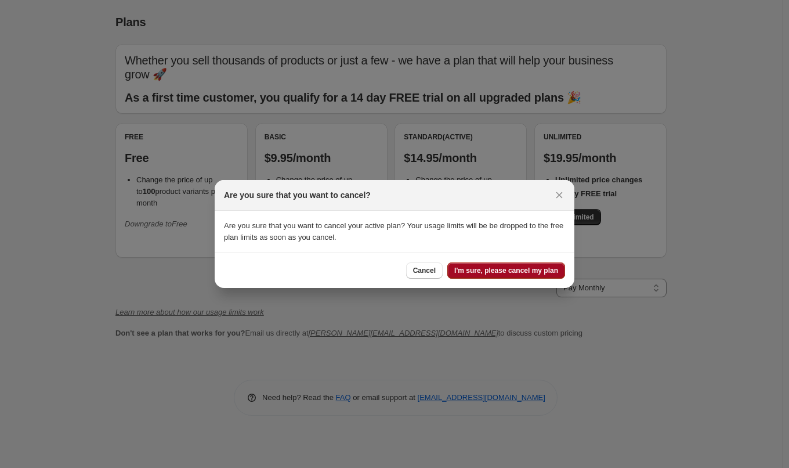
click at [514, 268] on span "I'm sure, please cancel my plan" at bounding box center [507, 270] width 104 height 9
